Goal: Task Accomplishment & Management: Manage account settings

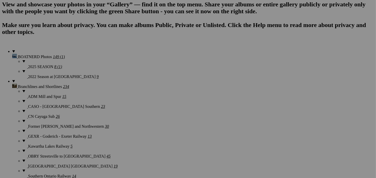
scroll to position [401, 0]
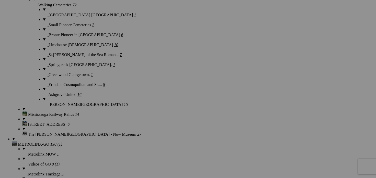
scroll to position [1150, 0]
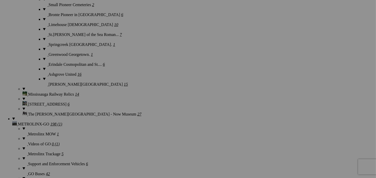
click at [0, 0] on div "Comments Photo Details" at bounding box center [0, 0] width 0 height 0
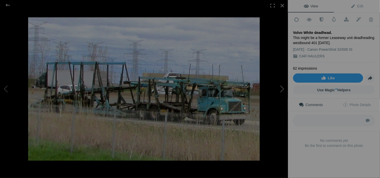
click at [282, 89] on button at bounding box center [268, 89] width 38 height 64
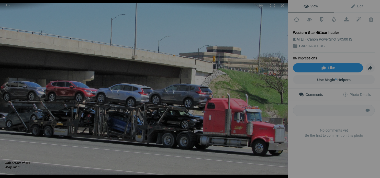
click at [282, 89] on button at bounding box center [268, 89] width 38 height 64
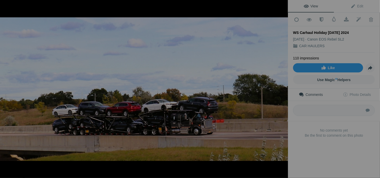
click at [282, 89] on button at bounding box center [268, 89] width 38 height 64
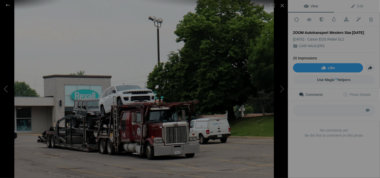
click at [6, 89] on button at bounding box center [19, 89] width 38 height 64
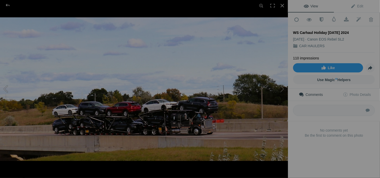
click at [6, 89] on button at bounding box center [19, 89] width 38 height 64
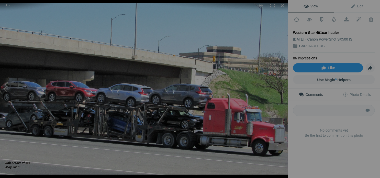
click at [6, 89] on button at bounding box center [19, 89] width 38 height 64
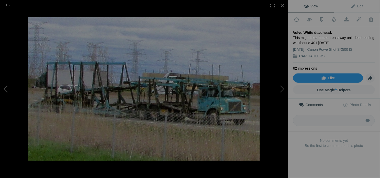
click at [6, 89] on button at bounding box center [19, 89] width 38 height 64
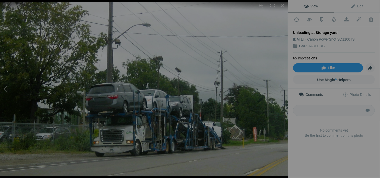
click at [6, 89] on button at bounding box center [19, 89] width 38 height 64
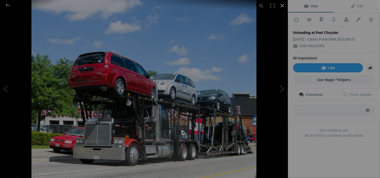
click at [280, 3] on div at bounding box center [281, 5] width 11 height 11
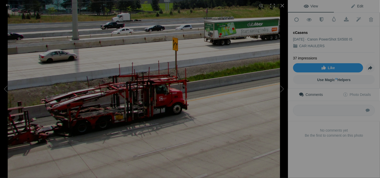
click at [360, 8] on span "Edit" at bounding box center [356, 6] width 13 height 4
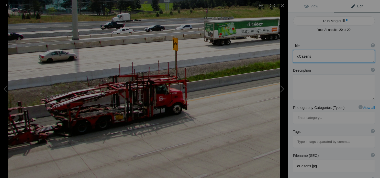
drag, startPoint x: 314, startPoint y: 55, endPoint x: 286, endPoint y: 63, distance: 29.3
click at [286, 63] on div "cCasens View Edit Run MagicFill AI Your AI credits: 20 of 20 You have used all …" at bounding box center [190, 89] width 380 height 178
click at [263, 91] on button at bounding box center [268, 89] width 38 height 64
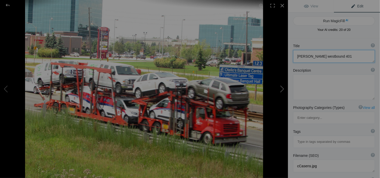
type textarea "Cassens Ford Vans"
type textarea "Cassens_Ford_Vans.jpg"
click at [280, 91] on button at bounding box center [268, 89] width 38 height 64
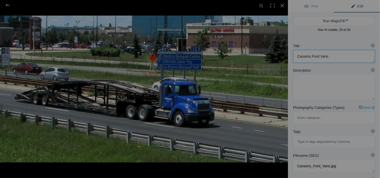
type textarea "[PERSON_NAME] Columbia-QEW-07-21-15"
type textarea "Livingston_Columbia-QEW-07-21-15.jpg"
click at [280, 91] on button at bounding box center [268, 89] width 38 height 64
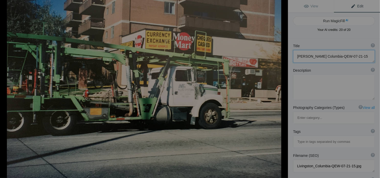
type textarea "AAG in Port Credit"
type textarea "photo of a print of an AAG (Allied Automotive Group) in the turning lane to nor…"
type textarea "AAG_lakeshore.jpg"
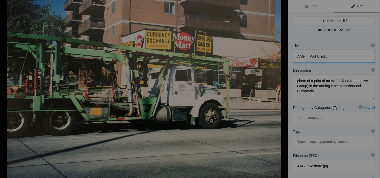
click at [280, 91] on button at bounding box center [268, 89] width 38 height 64
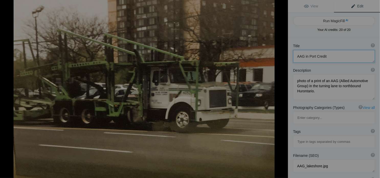
type textarea "[PERSON_NAME]"
type textarea "Picture from a print of AAG on street outside [PERSON_NAME]/ Mercury in [GEOGRA…"
type textarea "AAG_Sheridan_Ford.jpg"
click at [280, 91] on button at bounding box center [268, 89] width 38 height 64
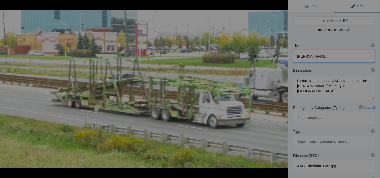
type textarea "Allied- [PERSON_NAME]"
type textarea "The picture was taken about the time of the buyout of bankrupt Allied Automotiv…"
type textarea "Allied-_Cooper.jpg"
click at [280, 91] on button at bounding box center [268, 89] width 38 height 64
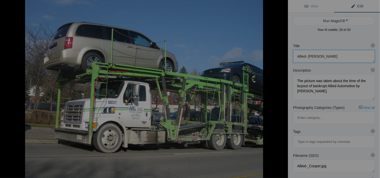
type textarea "Allied Automotive"
type textarea "Allied_Automotive.jpg"
click at [280, 91] on button at bounding box center [268, 89] width 38 height 64
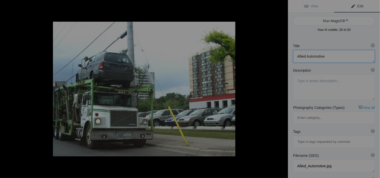
type textarea "ALLIED AUTOMOTIVE GROUP White GMC"
type textarea "A picture taken in the 1990's of an AAG making a delivery at Sheridan Mercury i…"
type textarea "aag_white_gmc.jpg"
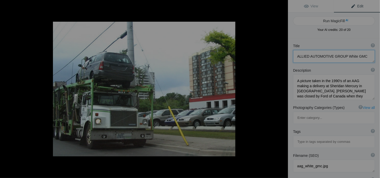
click at [280, 91] on button at bounding box center [268, 89] width 38 height 64
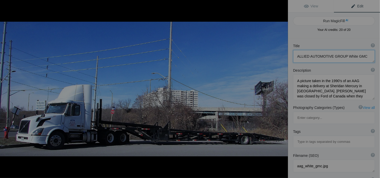
type textarea "ATS Volvo"
type textarea "Parked in an abandoned warehouse parking lot. Tandem tractor but only a single …"
type textarea "Car_Haulr_ATS_Volvo.jpg"
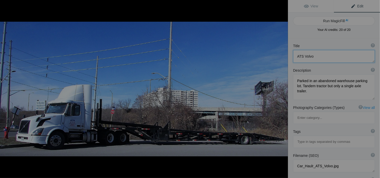
click at [280, 91] on button at bounding box center [268, 89] width 38 height 64
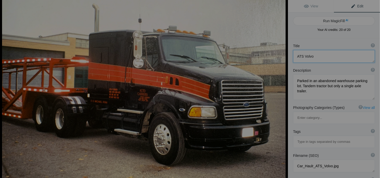
type textarea "Auto Carriers Ford"
type textarea "Auto_Carriers_Ford.jpg"
click at [280, 91] on button at bounding box center [268, 89] width 38 height 64
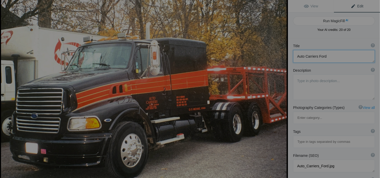
type textarea "Auto Carriers Ford 2"
type textarea "Auto_Carriers_Ford_2.jpg"
click at [280, 91] on button at bounding box center [268, 89] width 38 height 64
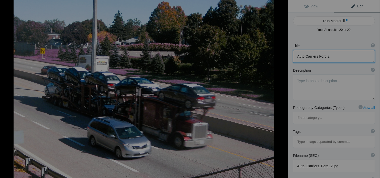
type textarea "beelinin to the border"
type textarea "beelinin_to_the_border.jpg"
click at [280, 91] on button at bounding box center [268, 89] width 38 height 64
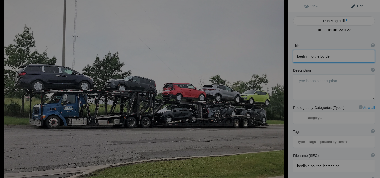
type textarea "Blue Power"
type textarea "Independant car hauler seen in [GEOGRAPHIC_DATA] [DATE]"
type textarea "blue_power.jpg"
click at [280, 91] on button at bounding box center [268, 89] width 38 height 64
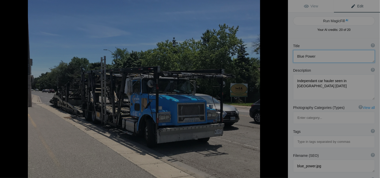
type textarea "blue power auto express"
type textarea "blue_power_auto_express.jpg"
click at [280, 91] on button at bounding box center [268, 89] width 38 height 64
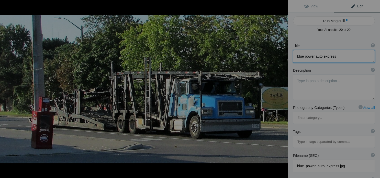
type textarea "Blue Volvo Southdown"
type textarea "Blue_Volvo_Southdown.jpg"
click at [280, 91] on button at bounding box center [268, 89] width 38 height 64
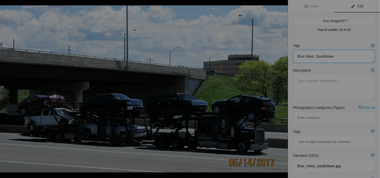
type textarea "CANUSAAUTO"
type textarea "Mixed load on Highway 401."
type textarea "may-17-canusauto.jpg"
click at [280, 91] on button at bounding box center [268, 89] width 38 height 64
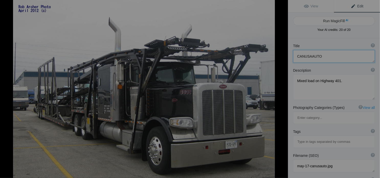
type textarea "Capital Car Carriers -2- [DATE]"
type textarea "Based in [GEOGRAPHIC_DATA] ON near [GEOGRAPHIC_DATA]. Parked at [GEOGRAPHIC_DAT…"
type textarea "capital_car_carriers_-2-_[DATE].jpg"
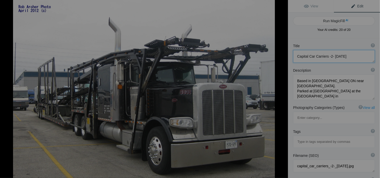
click at [280, 91] on button at bounding box center [268, 89] width 38 height 64
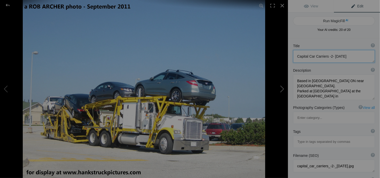
type textarea "carhauler canada f-liner"
type textarea "carhauler_canada_f-liner.jpg"
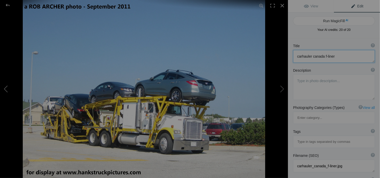
click at [7, 91] on button at bounding box center [19, 89] width 38 height 64
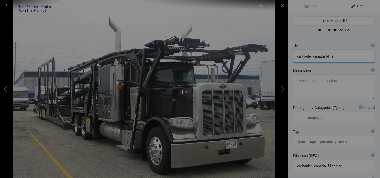
type textarea "Capital Car Carriers -2- [DATE]"
type textarea "Based in [GEOGRAPHIC_DATA] ON near [GEOGRAPHIC_DATA]. Parked at [GEOGRAPHIC_DAT…"
type textarea "capital_car_carriers_-2-_[DATE].jpg"
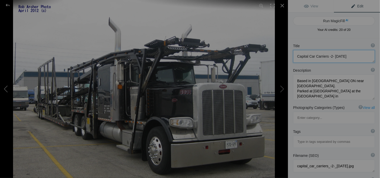
click at [7, 89] on button at bounding box center [19, 89] width 38 height 64
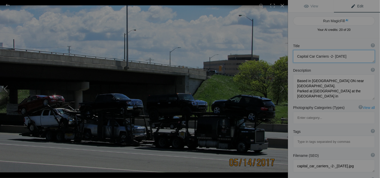
type textarea "CANUSAAUTO"
type textarea "Mixed load on Highway 401."
type textarea "may-17-canusauto.jpg"
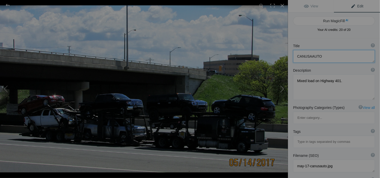
click at [282, 89] on button at bounding box center [268, 89] width 38 height 64
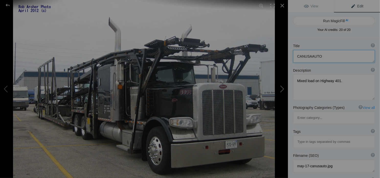
type textarea "Capital Car Carriers -2- [DATE]"
type textarea "Based in [GEOGRAPHIC_DATA] ON near [GEOGRAPHIC_DATA]. Parked at [GEOGRAPHIC_DAT…"
type textarea "capital_car_carriers_-2-_[DATE].jpg"
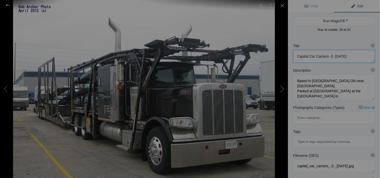
click at [282, 89] on button at bounding box center [268, 89] width 38 height 64
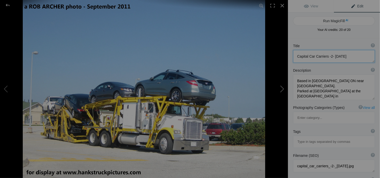
type textarea "carhauler canada f-liner"
type textarea "carhauler_canada_f-liner.jpg"
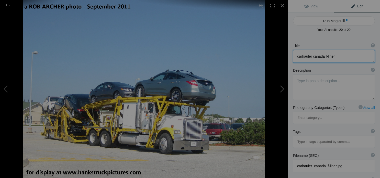
click at [281, 89] on button at bounding box center [268, 89] width 38 height 64
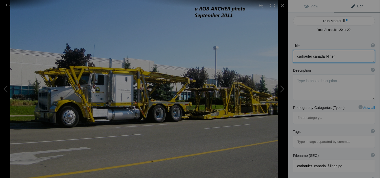
type textarea "Carhaulers [GEOGRAPHIC_DATA]"
type textarea "carhaulers_canada.jpg"
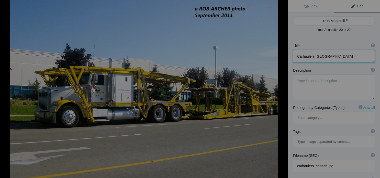
click at [281, 89] on button at bounding box center [268, 89] width 38 height 64
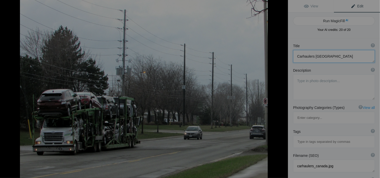
type textarea "car hauler southdown"
type textarea "car_hauler_southdown.jpg"
click at [281, 89] on button at bounding box center [268, 89] width 38 height 64
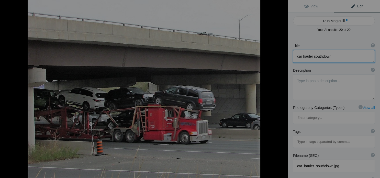
type textarea "Car Haul Red Petrbilt 401"
type textarea "Car_Haul_Red_Petrbilt_401.jpg"
click at [281, 89] on button at bounding box center [268, 89] width 38 height 64
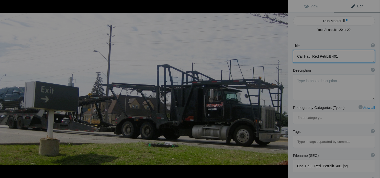
type textarea "CARS [PERSON_NAME] car hauler [DATE]"
type textarea "CARS_Pete_car_hauler_[DATE].jpg"
click at [281, 89] on button at bounding box center [268, 89] width 38 height 64
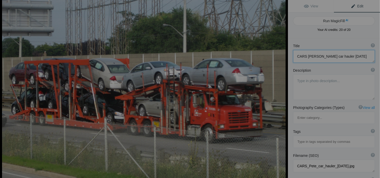
type textarea "Cassans passing [GEOGRAPHIC_DATA]"
type textarea "Cassans_passing_Applewood.jpg"
click at [281, 89] on button at bounding box center [268, 89] width 38 height 64
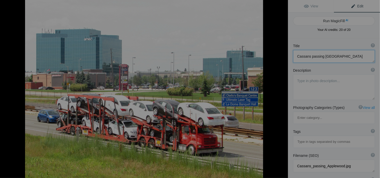
type textarea "[PERSON_NAME] 10 sedans"
type textarea "Cassens_9_sedans.jpg"
click at [281, 89] on button at bounding box center [268, 89] width 38 height 64
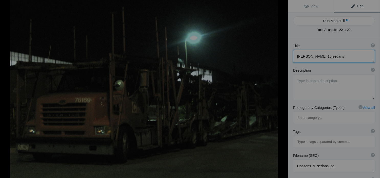
type textarea "[PERSON_NAME] 76169"
type textarea "cassens_76169.jpg"
click at [281, 89] on button at bounding box center [268, 89] width 38 height 64
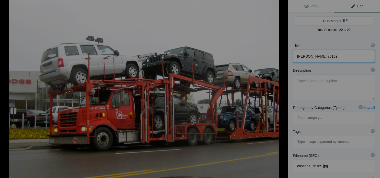
type textarea "[PERSON_NAME] at [GEOGRAPHIC_DATA] Dodge"
type textarea "Cassens_at_Cooksville_Dodge.jpg"
click at [281, 89] on button at bounding box center [268, 89] width 38 height 64
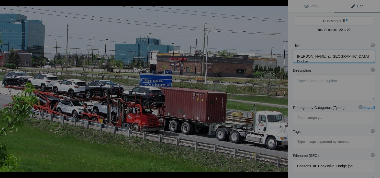
type textarea "[PERSON_NAME] being passsed"
type textarea "Cassens_being_passsed.jpg"
click at [281, 89] on button at bounding box center [268, 89] width 38 height 64
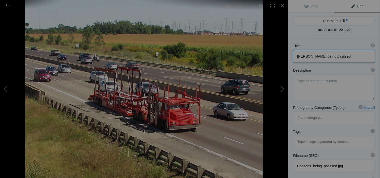
type textarea "[PERSON_NAME] Deadhaed west"
type textarea "[DATE]."
type textarea "cassens_car_carrier.jpg"
click at [283, 89] on button at bounding box center [268, 89] width 38 height 64
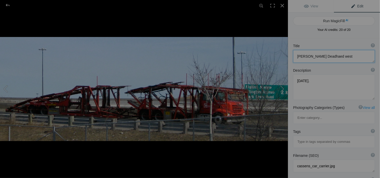
type textarea "[PERSON_NAME] deadhead 427 Ramp"
type textarea "Cassens_deadhead_427_Ramp.jpg"
click at [283, 89] on button at bounding box center [268, 89] width 38 height 64
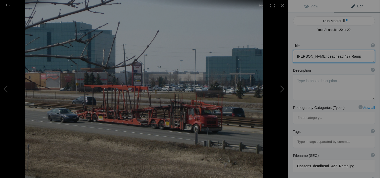
type textarea "[PERSON_NAME] deadheading"
type textarea "cassens_deadheading.jpg"
click at [283, 89] on button at bounding box center [268, 89] width 38 height 64
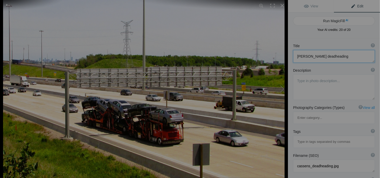
type textarea "[PERSON_NAME] Dodge load 401"
type textarea "Cassens_Dodge_load_401_.jpg"
click at [283, 89] on button at bounding box center [268, 89] width 38 height 64
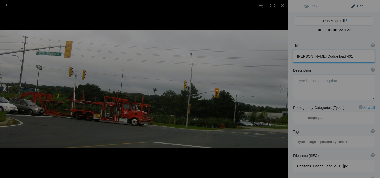
type textarea "[PERSON_NAME] entering [GEOGRAPHIC_DATA]"
type textarea "Cassens_entering_Ford_Oakville.jpg"
click at [283, 89] on button at bounding box center [268, 89] width 38 height 64
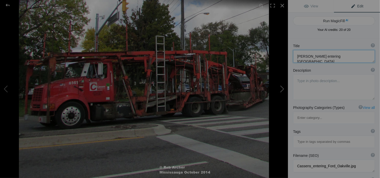
type textarea "[PERSON_NAME] in [GEOGRAPHIC_DATA]"
type textarea "Turning from [PERSON_NAME][GEOGRAPHIC_DATA] onto [GEOGRAPHIC_DATA]."
type textarea "cassens_on_qway.jpg"
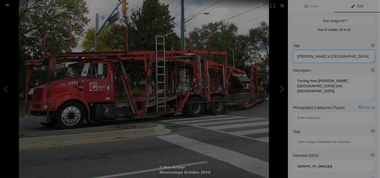
click at [283, 89] on button at bounding box center [268, 89] width 38 height 64
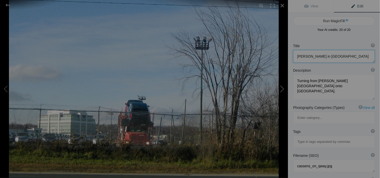
type textarea "[PERSON_NAME] loading at [GEOGRAPHIC_DATA] [DATE]"
type textarea "cassens_loading_at_Ford_Oakville_[DATE].jpg"
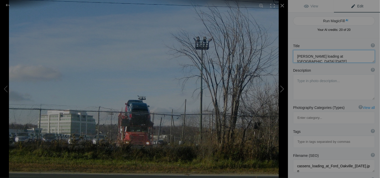
click at [283, 89] on button at bounding box center [268, 89] width 38 height 64
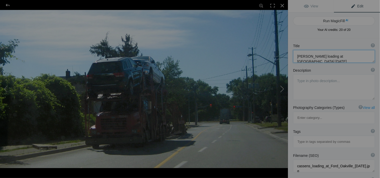
type textarea "Casse ns on [PERSON_NAME] [DATE]"
type textarea "Casse_ns_on_Haines_[DATE].jpg"
click at [283, 89] on button at bounding box center [268, 89] width 38 height 64
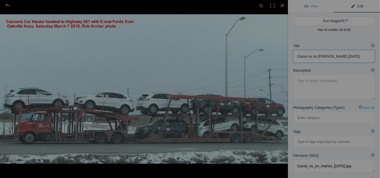
type textarea "[PERSON_NAME] on [GEOGRAPHIC_DATA]"
type textarea "Cassens_Car_haul.jpg"
click at [283, 89] on button at bounding box center [268, 89] width 38 height 64
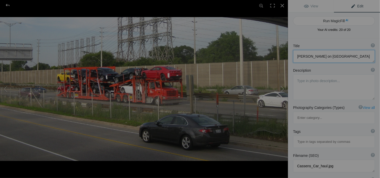
type textarea "[PERSON_NAME] westbound QEW [DATE]"
type textarea "cassens_sterling_westbd_qew_[DATE].jpg"
click at [283, 89] on button at bounding box center [268, 89] width 38 height 64
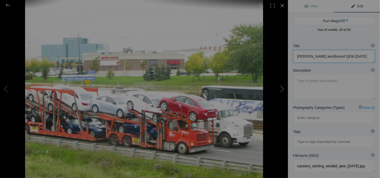
type textarea "[PERSON_NAME] Toronto Bound QEW"
type textarea "Cassens_Toronto_Bound_QEW.jpg"
click at [283, 89] on button at bounding box center [268, 89] width 38 height 64
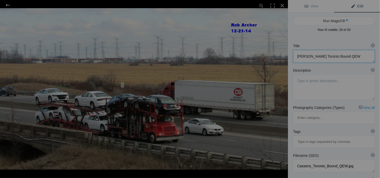
type textarea "[PERSON_NAME] Westbound 401 Loaded"
type textarea "Cassens_Westbound_401_Loaded.jpg"
click at [283, 89] on button at bounding box center [268, 89] width 38 height 64
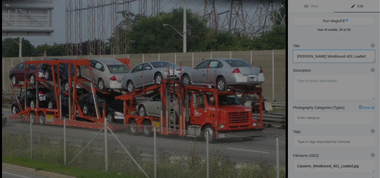
type textarea "[PERSON_NAME] westbound QEW"
type textarea "cassans.jpg"
click at [283, 89] on button at bounding box center [268, 89] width 38 height 64
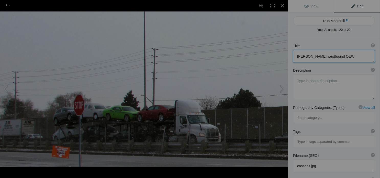
type textarea "Columbia day cab [DATE]"
type textarea "fl_columbia_day_cab_january_2015.jpg"
click at [283, 89] on button at bounding box center [268, 89] width 38 height 64
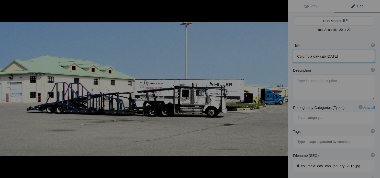
type textarea "Driver Can Transport [DATE]"
type textarea "Picture at Flying J in [GEOGRAPHIC_DATA] ([GEOGRAPHIC_DATA]) Carrier based in […"
type textarea "Driver_Can_Transport_[DATE].jpg"
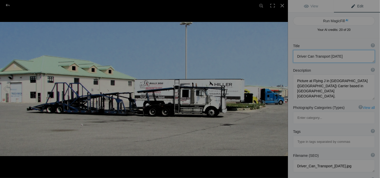
click at [283, 97] on button at bounding box center [268, 89] width 38 height 64
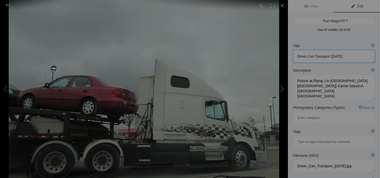
type textarea "[PERSON_NAME] Volvo"
type textarea "Edgar_Martin_Volvo.jpg"
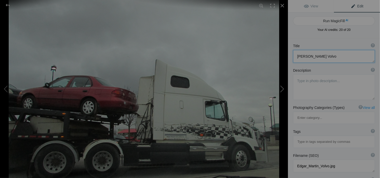
click at [282, 89] on button at bounding box center [268, 89] width 38 height 64
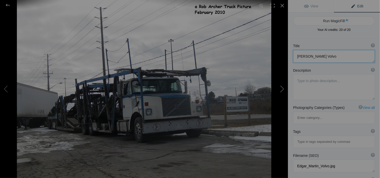
type textarea "ex- E&amp;L car hauler"
type textarea "KID Equipment in [GEOGRAPHIC_DATA] dealt in trailers, supplies and some used tr…"
type textarea "ex-_EL_car_hauler.jpg"
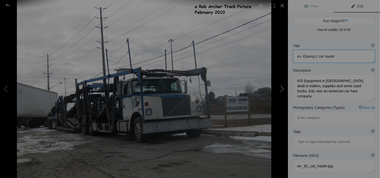
click at [282, 89] on button at bounding box center [268, 89] width 38 height 64
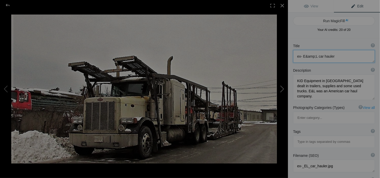
type textarea "FHM Freight"
type textarea "FHM_Freight.jpg"
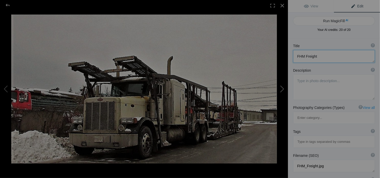
click at [282, 89] on button at bounding box center [268, 89] width 38 height 64
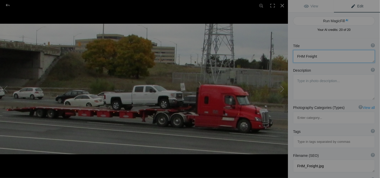
type textarea "Freightliner Hot Shot"
type textarea "A Freightliner Cascadia with a short hot shot trailer."
type textarea "Flinr_car_haulr.jpg"
click at [282, 89] on button at bounding box center [268, 89] width 38 height 64
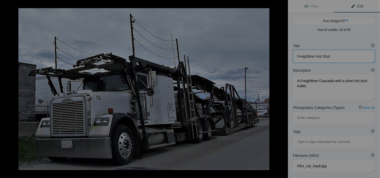
type textarea "Freightliner on [GEOGRAPHIC_DATA] in [GEOGRAPHIC_DATA]"
type textarea "Alberta based truck."
type textarea "car_haulr_Freightliner.jpg"
click at [282, 89] on button at bounding box center [268, 89] width 38 height 64
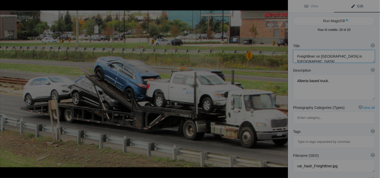
type textarea "Freightliner with short 4 load trailer."
type textarea "Car_Haulr_QEW_4loads.jpg"
click at [282, 89] on button at bounding box center [268, 89] width 38 height 64
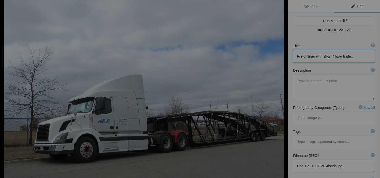
type textarea "Grand Prix Volvo"
type textarea "car_haulr_grand_prix.jpg"
click at [282, 89] on button at bounding box center [268, 89] width 38 height 64
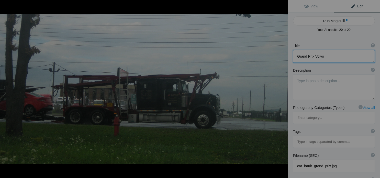
type textarea "[PERSON_NAME] freightliner"
type textarea "hansen_freightliner.jpg"
click at [282, 89] on button at bounding box center [268, 89] width 38 height 64
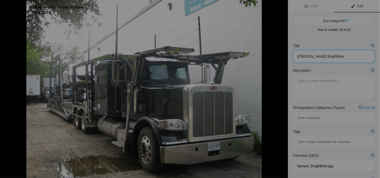
type textarea "[PERSON_NAME] Peterbilt parked"
type textarea "L_Hanson_1.jpg"
click at [282, 89] on button at bounding box center [268, 89] width 38 height 64
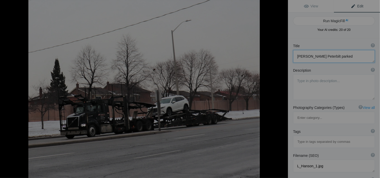
type textarea "[PERSON_NAME] Volvo [DATE]"
type textarea "Hanson_Volvo_[DATE].jpg"
click at [282, 89] on button at bounding box center [268, 89] width 38 height 64
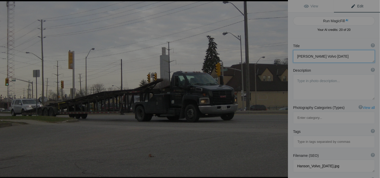
type textarea "[PERSON_NAME] GMC hot shot 4-14"
type textarea "hansens_gm_hot_shot_4-14.jpg"
click at [282, 89] on button at bounding box center [268, 89] width 38 height 64
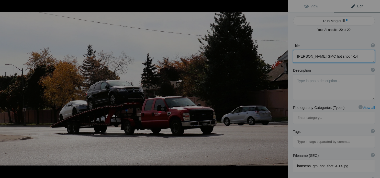
type textarea "hot shot car haulr"
type textarea "hot_shot_car_haulr.jpg"
click at [282, 89] on button at bounding box center [268, 89] width 38 height 64
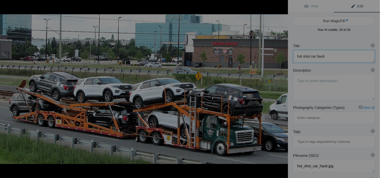
type textarea "[PERSON_NAME] QEW"
type textarea "A load of Ford products ."
type textarea "car_haulr_Cooper_on_QEW.jpg"
click at [282, 89] on button at bounding box center [268, 89] width 38 height 64
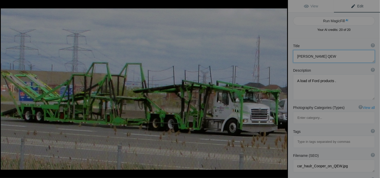
type textarea "[PERSON_NAME]"
type textarea "Still wearing Allied Auto Group paint colours, this Sterling was deadheading we…"
type textarea "milton_may_16_-_jackcooper.jpg"
click at [282, 89] on button at bounding box center [268, 89] width 38 height 64
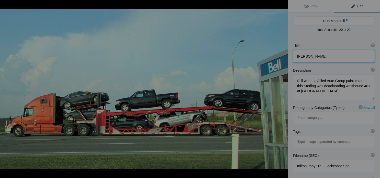
type textarea "Keewest Carriers"
type textarea "On Trafalgar Road approaching Highway 401 with a load of Fords from [GEOGRAPHIC…"
type textarea "Keewest_carriers.jpg"
click at [282, 90] on button at bounding box center [268, 89] width 38 height 64
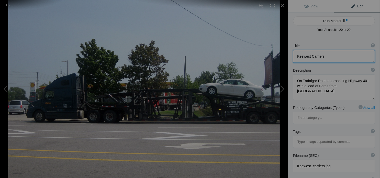
type textarea "KeeWest Carriers Volvo"
type textarea "kee_west_volvo.jpg"
click at [282, 90] on button at bounding box center [268, 89] width 38 height 64
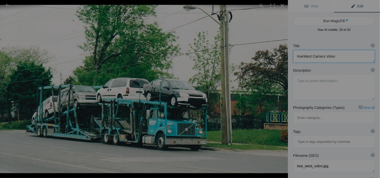
type textarea "Leaseway 2004"
type textarea "leaseway_2004.jpg"
click at [282, 90] on button at bounding box center [268, 89] width 38 height 64
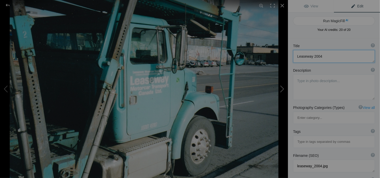
type textarea "Leaseway cab"
type textarea "leaseway_cab.jpg"
click at [282, 90] on button at bounding box center [268, 89] width 38 height 64
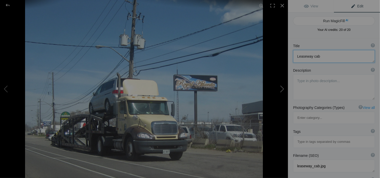
type textarea "[PERSON_NAME] FL Carhauler - [DATE]-[DATE]"
type textarea "Livingston_FL_Carhauler_-_april_9-12.jpg"
click at [282, 90] on button at bounding box center [268, 89] width 38 height 64
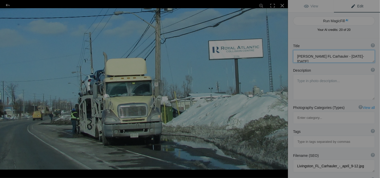
type textarea "[PERSON_NAME] FL car hauler unloading [DATE]"
type textarea "Livingston_FL_car_hauler_unloading_[DATE].jpg"
click at [282, 90] on button at bounding box center [268, 89] width 38 height 64
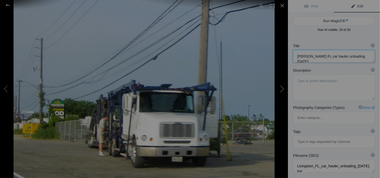
type textarea "[PERSON_NAME] Freightliner and driver"
type textarea "Livingston_Freightliner_and_driver.jpg"
click at [282, 90] on button at bounding box center [268, 89] width 38 height 64
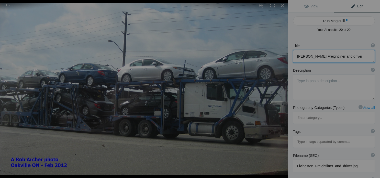
type textarea "[PERSON_NAME] Volvo2-28-12"
type textarea "livingston_volvo2-28-12.jpg"
click at [282, 90] on button at bounding box center [268, 89] width 38 height 64
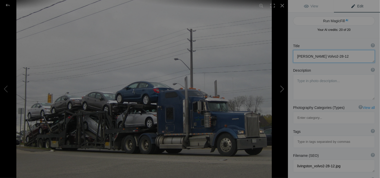
type textarea "[PERSON_NAME] W900 [DATE]"
type textarea "Livingston_W900_4-27-12.jpg"
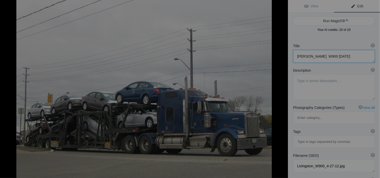
click at [282, 90] on button at bounding box center [268, 89] width 38 height 64
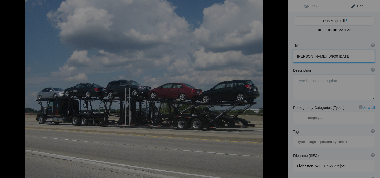
type textarea "[PERSON_NAME] Western Star"
type textarea "[PERSON_NAME]-star-8-13-12.jpg"
click at [282, 90] on button at bounding box center [268, 89] width 38 height 64
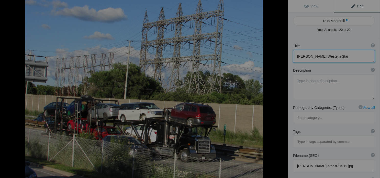
type textarea "load of write-offs"
type textarea "load_of_write-offs.jpg"
click at [282, 90] on button at bounding box center [268, 89] width 38 height 64
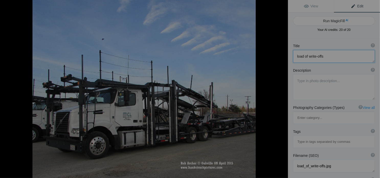
type textarea "[PERSON_NAME] Auto Carriers."
type textarea "MCL_McGill_Auto_Carriers..jpg"
click at [282, 90] on button at bounding box center [268, 89] width 38 height 64
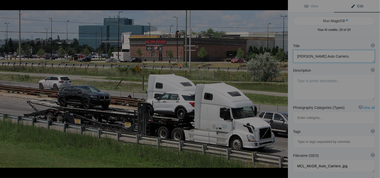
type textarea "MCL Volvo sleeper"
type textarea "MCL_Volvo_sleeper.jpg"
click at [282, 90] on button at bounding box center [268, 89] width 38 height 64
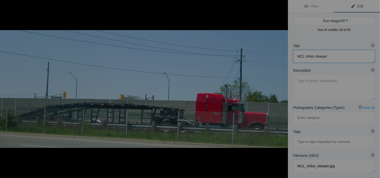
type textarea "Oakwood Peterbilt eastbound QEW"
type textarea "mt_oakwood.jpg"
click at [282, 90] on button at bounding box center [268, 89] width 38 height 64
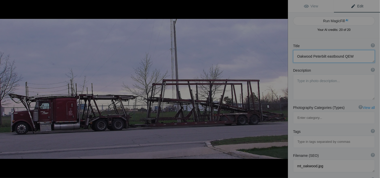
type textarea "[GEOGRAPHIC_DATA]"
type textarea "Car_Haulr_oakwood.jpg"
click at [282, 90] on button at bounding box center [268, 89] width 38 height 64
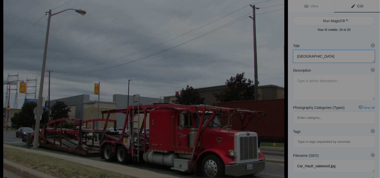
type textarea "Oakwood Transport Peterbilt"
type textarea "Oakwood Transport based in [GEOGRAPHIC_DATA] ON"
type textarea "Car_Hauler_Oakwood_trans.jpg"
click at [282, 90] on button at bounding box center [268, 89] width 38 height 64
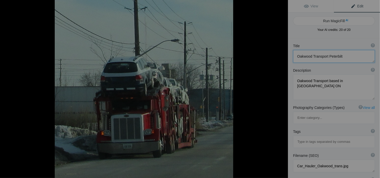
type textarea "Oakwood Transport Peterbilt. [DATE]"
type textarea "On [GEOGRAPHIC_DATA] in [GEOGRAPHIC_DATA] outside a storage compound."
type textarea "oakwood_tspt_pete_[DATE].jpg"
click at [282, 90] on button at bounding box center [268, 89] width 38 height 64
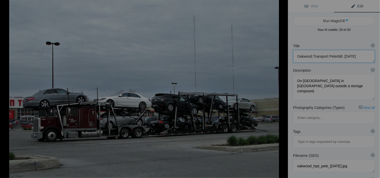
type textarea "OAKWOOD unloading."
type textarea "The driver was either repositioning the load or unloading a car in the parking …"
type textarea "oakwood_.jpg"
click at [282, 90] on button at bounding box center [268, 89] width 38 height 64
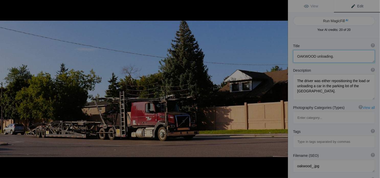
type textarea "Oakwood Volvo Car Hauler"
type textarea "Oakwood_Volvo_Car_Hauler.jpg"
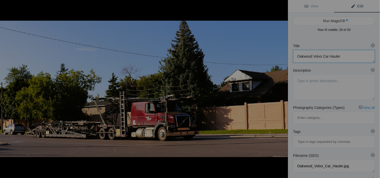
click at [282, 90] on button at bounding box center [268, 89] width 38 height 64
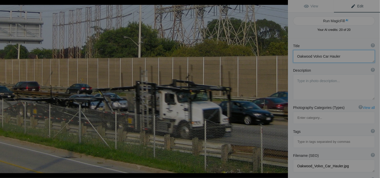
type textarea "Oakwood Volvo DH"
type textarea "Oakwood_Volvo_DH.jpg"
click at [282, 90] on button at bounding box center [268, 89] width 38 height 64
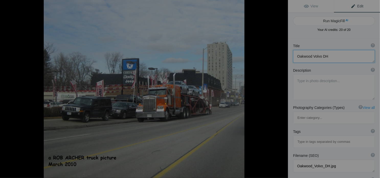
type textarea "OAK WOOD W900 [DATE]"
type textarea "OAK_WOOD_W900__March_2_2010.jpg"
click at [282, 90] on button at bounding box center [268, 89] width 38 height 64
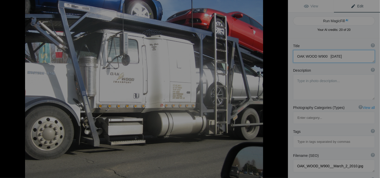
type textarea "Oakwood WS"
type textarea "Oakwood_WS.jpg"
click at [282, 90] on button at bounding box center [268, 89] width 38 height 64
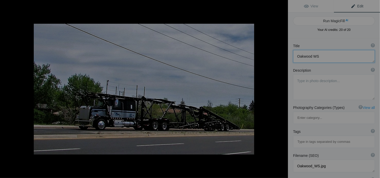
type textarea "Oakwood WS deadhead"
type textarea "Oakwood_WS_deadhead.jpg"
click at [282, 90] on button at bounding box center [268, 89] width 38 height 64
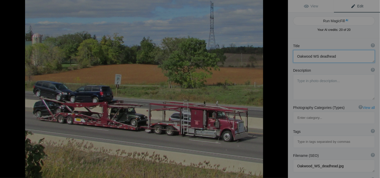
type textarea "[DATE] -012"
click at [282, 90] on button at bounding box center [268, 89] width 38 height 64
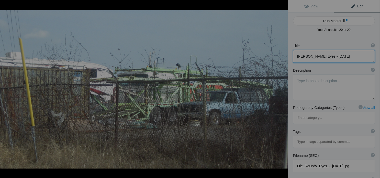
click at [282, 90] on button at bounding box center [268, 89] width 38 height 64
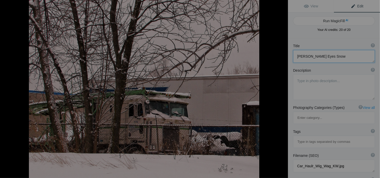
click at [282, 90] on button at bounding box center [268, 89] width 38 height 64
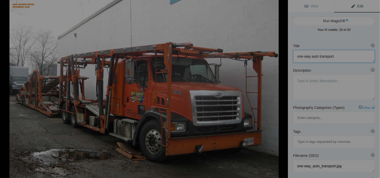
click at [282, 90] on button at bounding box center [268, 89] width 38 height 64
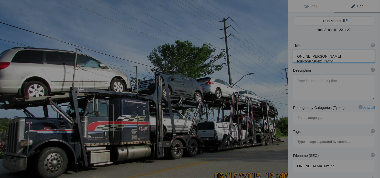
click at [282, 90] on button at bounding box center [268, 89] width 38 height 64
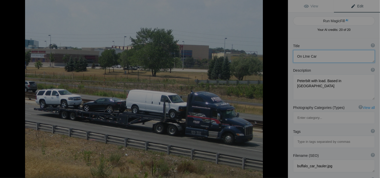
click at [282, 90] on button at bounding box center [268, 89] width 38 height 64
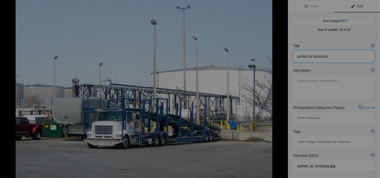
click at [282, 90] on button at bounding box center [268, 89] width 38 height 64
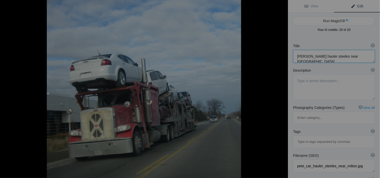
click at [282, 90] on button at bounding box center [268, 89] width 38 height 64
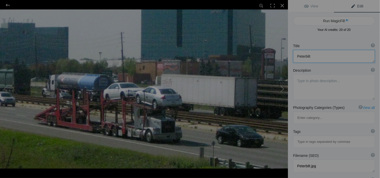
click at [282, 90] on button at bounding box center [268, 89] width 38 height 64
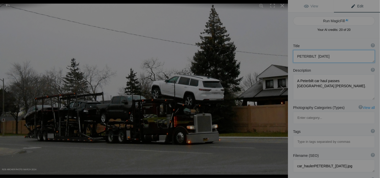
click at [282, 90] on button at bounding box center [268, 89] width 38 height 64
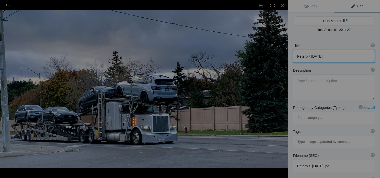
click at [282, 90] on button at bounding box center [268, 89] width 38 height 64
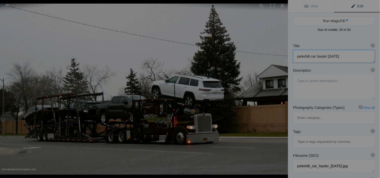
click at [282, 90] on button at bounding box center [268, 89] width 38 height 64
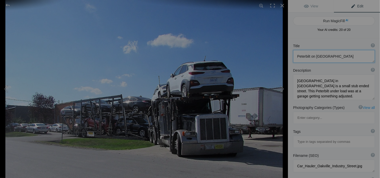
click at [282, 90] on button at bounding box center [268, 89] width 38 height 64
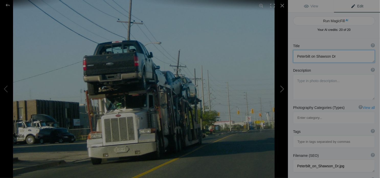
click at [282, 90] on button at bounding box center [268, 89] width 38 height 64
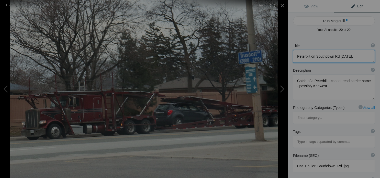
click at [282, 90] on button at bounding box center [268, 89] width 38 height 64
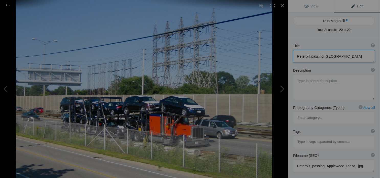
click at [282, 90] on button at bounding box center [268, 89] width 38 height 64
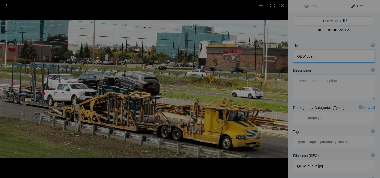
click at [282, 90] on button at bounding box center [268, 89] width 38 height 64
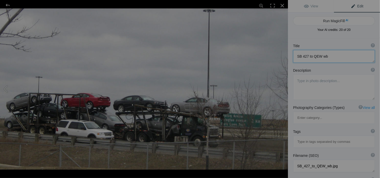
click at [282, 90] on button at bounding box center [268, 89] width 38 height 64
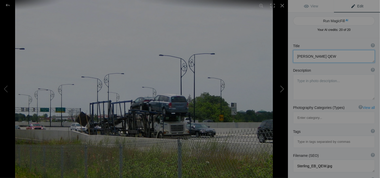
click at [282, 90] on button at bounding box center [268, 89] width 38 height 64
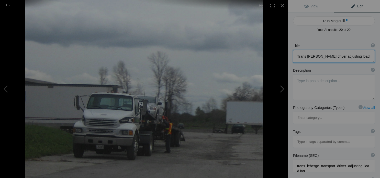
click at [282, 90] on button at bounding box center [268, 89] width 38 height 64
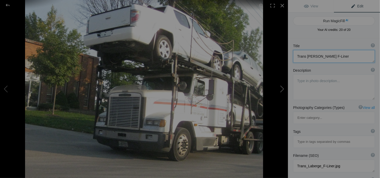
click at [279, 88] on button at bounding box center [268, 89] width 38 height 64
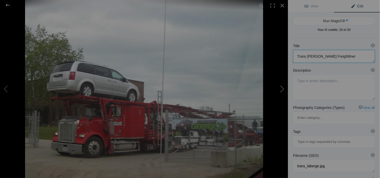
click at [279, 88] on button at bounding box center [268, 89] width 38 height 64
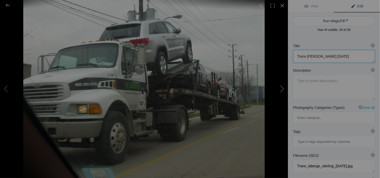
click at [279, 88] on button at bounding box center [268, 89] width 38 height 64
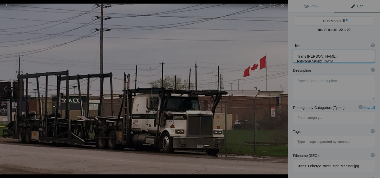
click at [279, 88] on button at bounding box center [268, 89] width 38 height 64
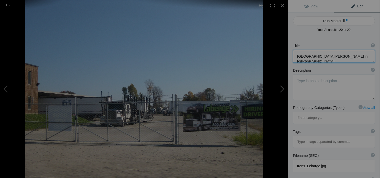
click at [279, 89] on button at bounding box center [268, 89] width 38 height 64
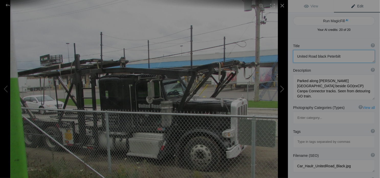
click at [279, 89] on button at bounding box center [268, 89] width 38 height 64
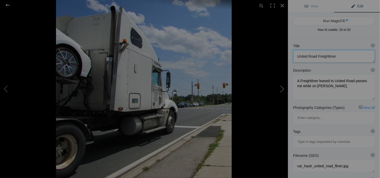
click at [279, 89] on button at bounding box center [268, 89] width 38 height 64
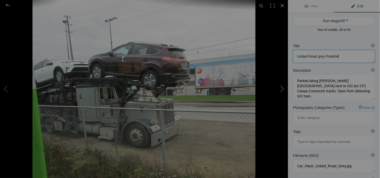
click at [279, 89] on button at bounding box center [268, 89] width 38 height 64
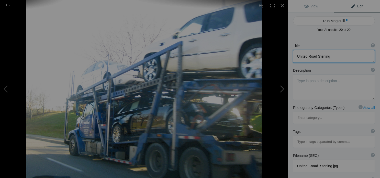
click at [279, 89] on button at bounding box center [268, 89] width 38 height 64
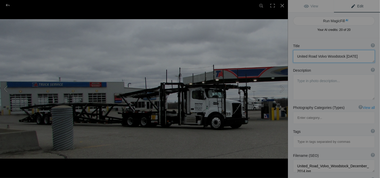
click at [279, 89] on button at bounding box center [268, 89] width 38 height 64
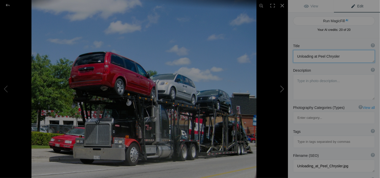
click at [279, 89] on button at bounding box center [268, 89] width 38 height 64
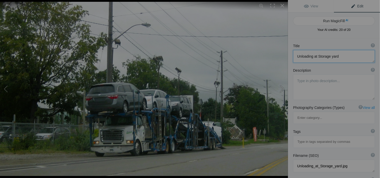
click at [279, 89] on button at bounding box center [268, 89] width 38 height 64
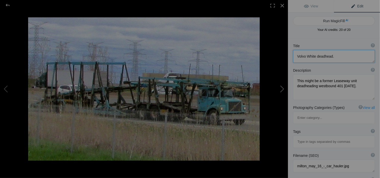
click at [279, 90] on button at bounding box center [268, 89] width 38 height 64
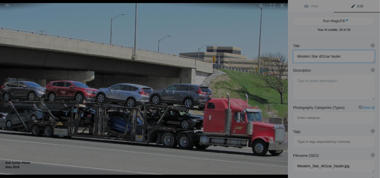
click at [279, 90] on button at bounding box center [268, 89] width 38 height 64
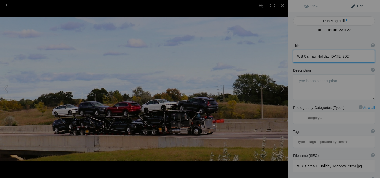
click at [281, 89] on button at bounding box center [268, 89] width 38 height 64
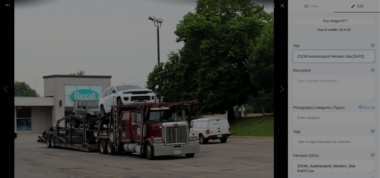
click at [281, 89] on button at bounding box center [268, 89] width 38 height 64
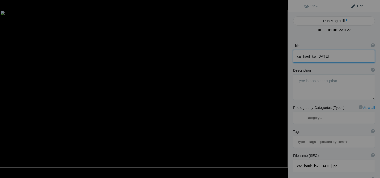
click at [281, 89] on button at bounding box center [268, 89] width 38 height 64
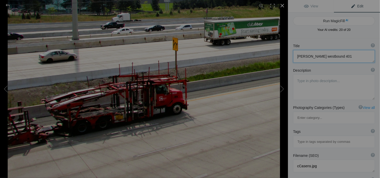
click at [281, 6] on div at bounding box center [281, 5] width 11 height 11
